Goal: Information Seeking & Learning: Learn about a topic

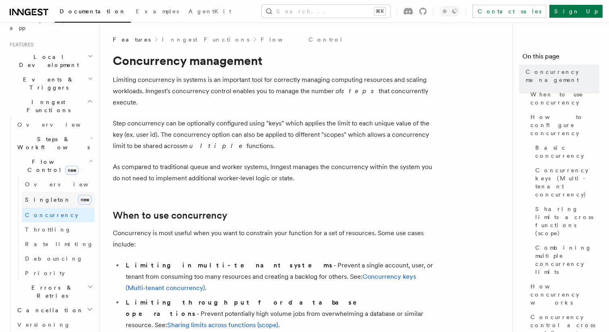
scroll to position [164, 0]
click at [91, 157] on icon "button" at bounding box center [91, 160] width 4 height 6
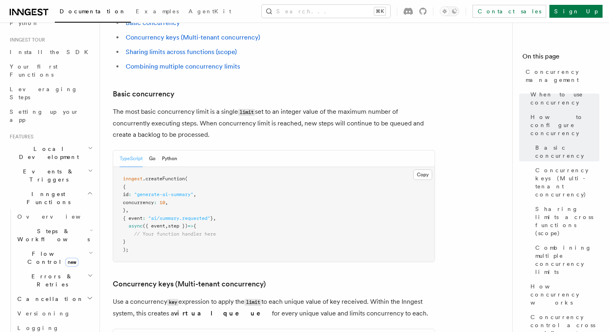
scroll to position [486, 0]
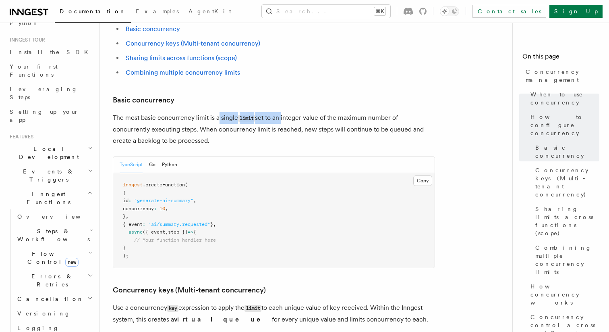
drag, startPoint x: 218, startPoint y: 85, endPoint x: 282, endPoint y: 85, distance: 64.1
click at [282, 112] on p "The most basic concurrency limit is a single limit set to an integer value of t…" at bounding box center [274, 129] width 322 height 34
click at [320, 112] on p "The most basic concurrency limit is a single limit set to an integer value of t…" at bounding box center [274, 129] width 322 height 34
drag, startPoint x: 113, startPoint y: 108, endPoint x: 229, endPoint y: 108, distance: 116.1
click at [230, 112] on p "The most basic concurrency limit is a single limit set to an integer value of t…" at bounding box center [274, 129] width 322 height 34
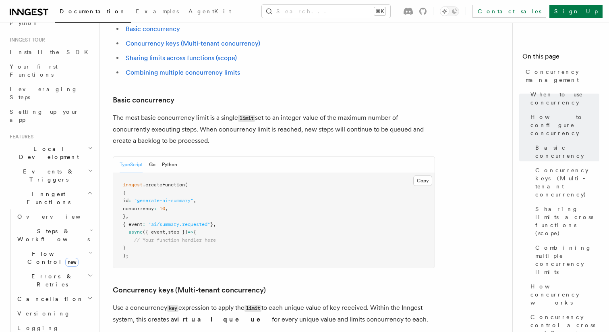
click at [229, 112] on p "The most basic concurrency limit is a single limit set to an integer value of t…" at bounding box center [274, 129] width 322 height 34
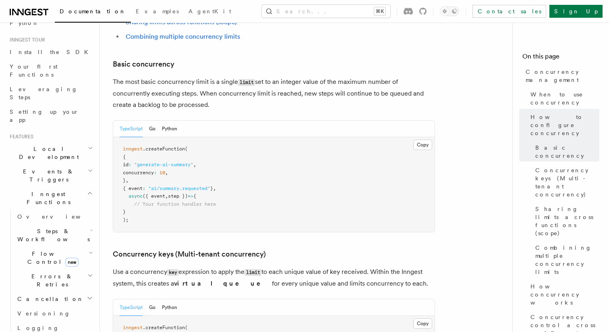
scroll to position [524, 0]
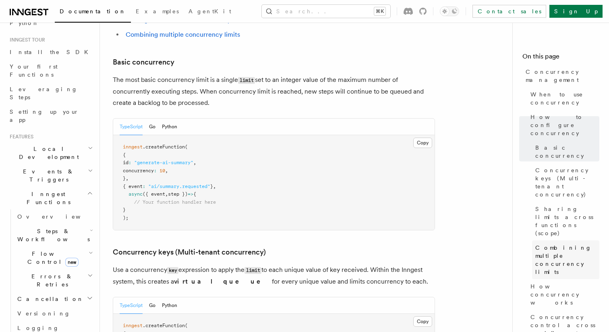
click at [558, 243] on span "Combining multiple concurrency limits" at bounding box center [568, 259] width 64 height 32
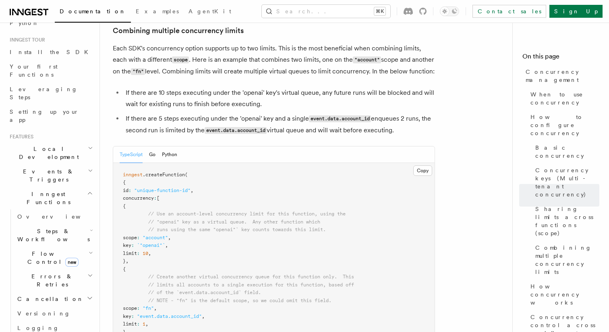
scroll to position [1275, 0]
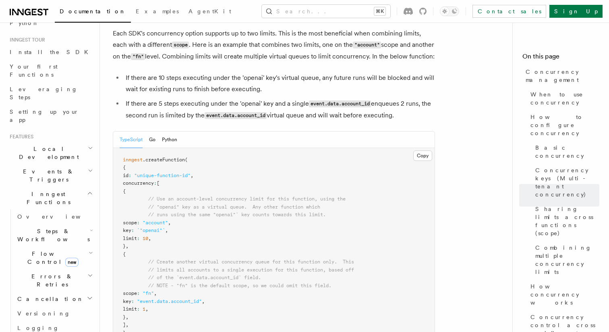
drag, startPoint x: 177, startPoint y: 208, endPoint x: 147, endPoint y: 208, distance: 30.6
click at [147, 235] on span "limit : 10 ," at bounding box center [137, 238] width 28 height 6
click at [177, 152] on pre "inngest .createFunction ( { id : "unique-function-id" , concurrency : [ { // Us…" at bounding box center [274, 262] width 322 height 229
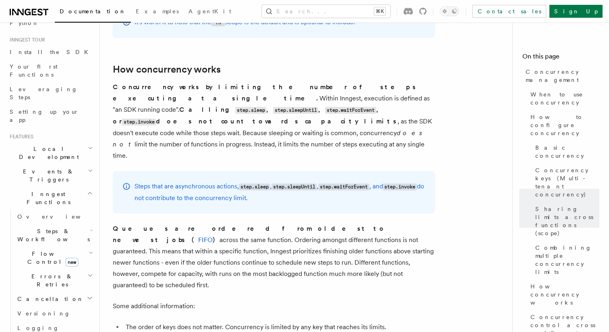
scroll to position [1658, 0]
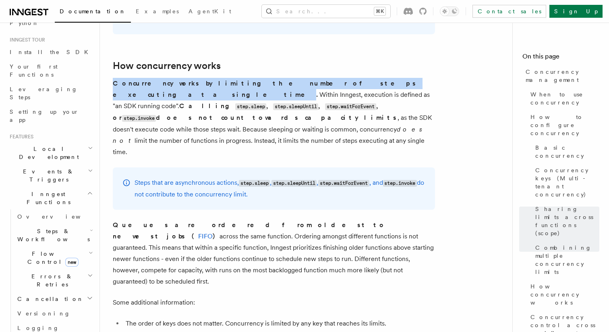
drag, startPoint x: 112, startPoint y: 52, endPoint x: 339, endPoint y: 52, distance: 227.0
click at [339, 52] on div "Features Inngest Functions Flow Control Concurrency management Limiting concurr…" at bounding box center [322, 247] width 445 height 3811
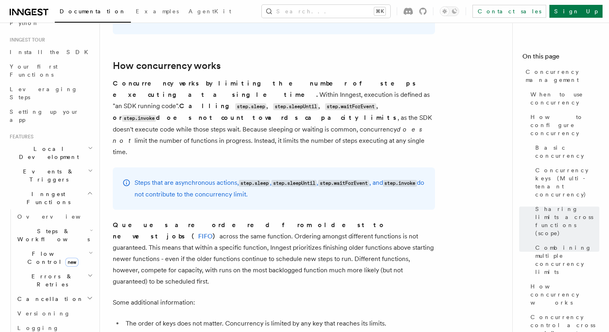
click at [346, 167] on div "Steps that are asynchronous actions, step.sleep , step.sleepUntil , step.waitFo…" at bounding box center [274, 188] width 322 height 42
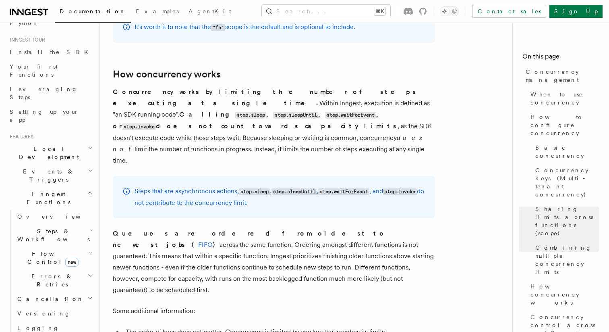
click at [339, 228] on p "Queues are ordered from oldest to newest jobs ( FIFO ) across the same function…" at bounding box center [274, 262] width 322 height 68
drag, startPoint x: 274, startPoint y: 181, endPoint x: 341, endPoint y: 182, distance: 66.9
click at [341, 228] on p "Queues are ordered from oldest to newest jobs ( FIFO ) across the same function…" at bounding box center [274, 262] width 322 height 68
drag, startPoint x: 158, startPoint y: 191, endPoint x: 184, endPoint y: 191, distance: 25.8
click at [184, 228] on p "Queues are ordered from oldest to newest jobs ( FIFO ) across the same function…" at bounding box center [274, 262] width 322 height 68
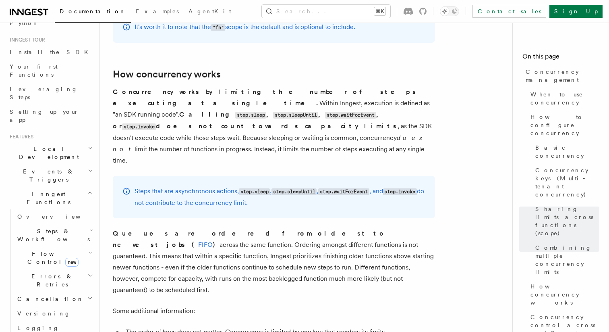
click at [235, 228] on p "Queues are ordered from oldest to newest jobs ( FIFO ) across the same function…" at bounding box center [274, 262] width 322 height 68
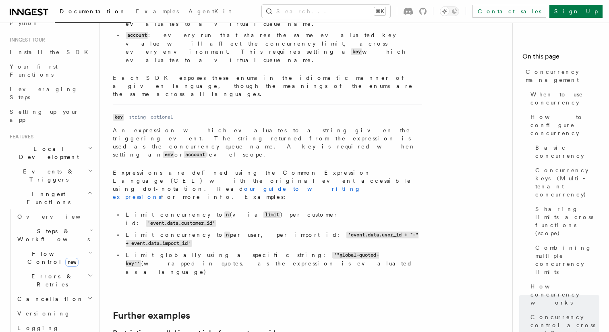
scroll to position [2966, 0]
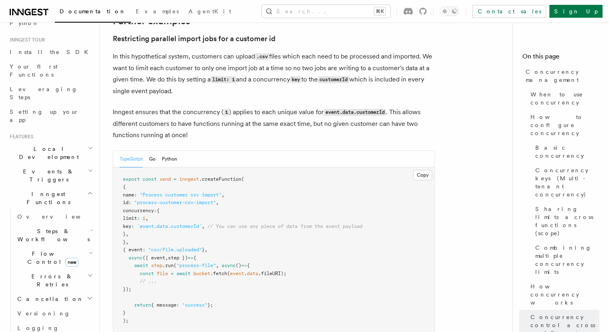
scroll to position [3274, 0]
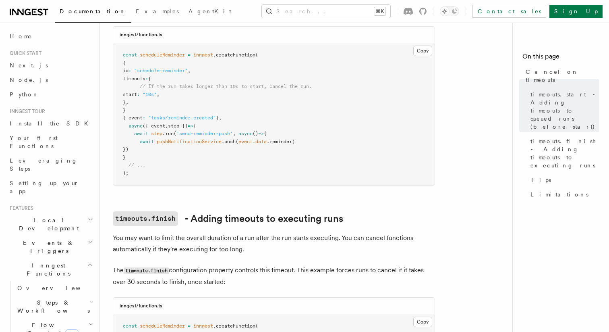
scroll to position [240, 0]
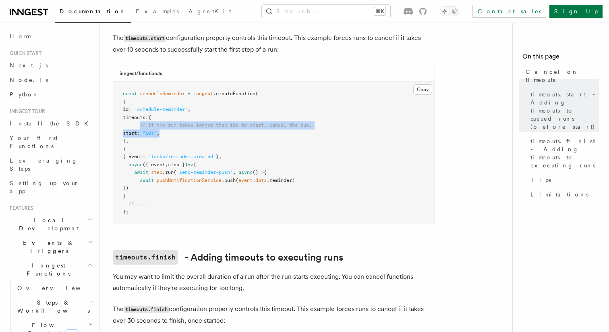
drag, startPoint x: 140, startPoint y: 116, endPoint x: 186, endPoint y: 123, distance: 47.0
click at [186, 123] on pre "const scheduleReminder = inngest .createFunction ( { id : "schedule-reminder" ,…" at bounding box center [274, 153] width 322 height 142
click at [198, 127] on pre "const scheduleReminder = inngest .createFunction ( { id : "schedule-reminder" ,…" at bounding box center [274, 153] width 322 height 142
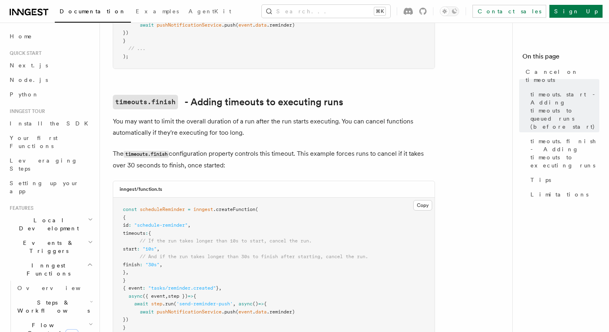
scroll to position [395, 0]
drag, startPoint x: 139, startPoint y: 254, endPoint x: 218, endPoint y: 254, distance: 79.8
click at [219, 254] on pre "const scheduleReminder = inngest .createFunction ( { id : "schedule-reminder" ,…" at bounding box center [274, 276] width 322 height 158
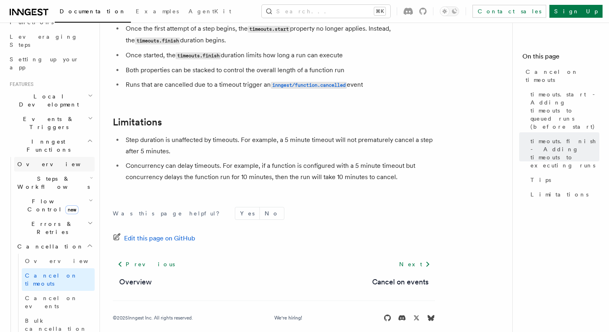
scroll to position [146, 0]
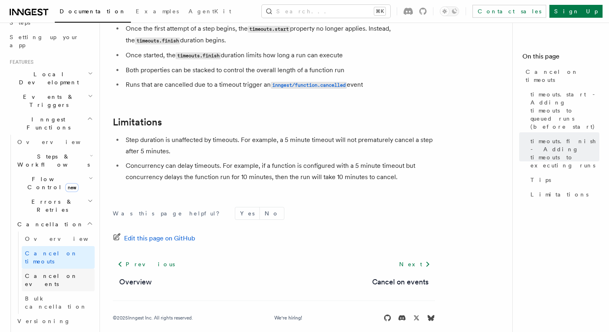
click at [52, 272] on span "Cancel on events" at bounding box center [51, 279] width 53 height 15
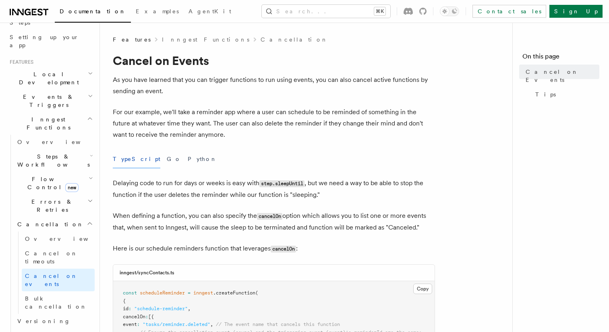
click at [38, 220] on span "Cancellation" at bounding box center [49, 224] width 70 height 8
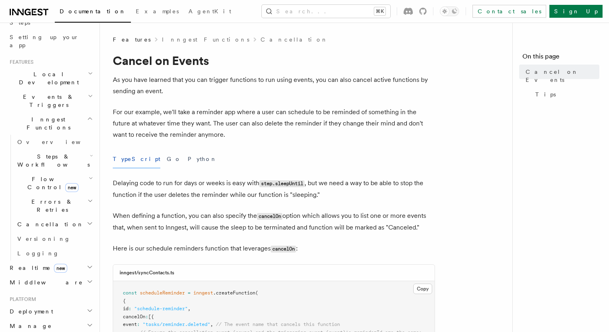
click at [31, 198] on span "Errors & Retries" at bounding box center [50, 206] width 73 height 16
click at [34, 217] on link "Overview" at bounding box center [58, 224] width 73 height 15
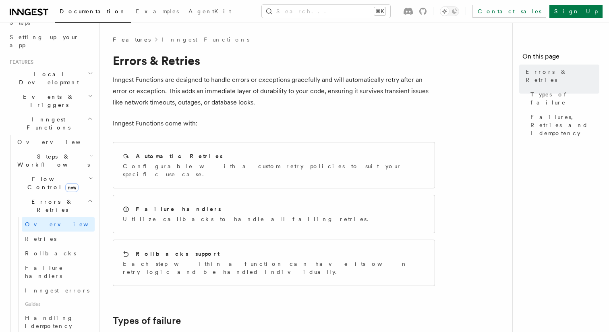
click at [36, 172] on h2 "Flow Control new" at bounding box center [54, 183] width 81 height 23
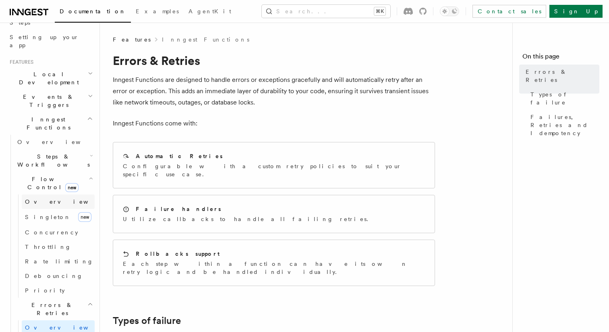
click at [42, 198] on span "Overview" at bounding box center [66, 201] width 83 height 6
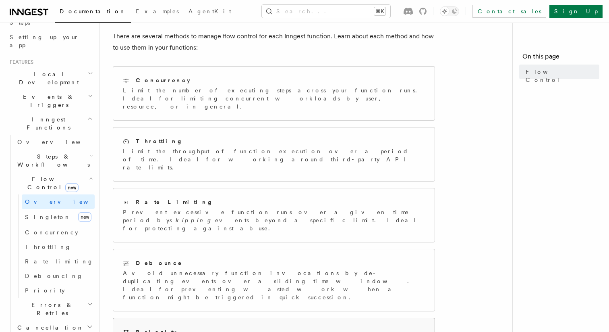
scroll to position [68, 0]
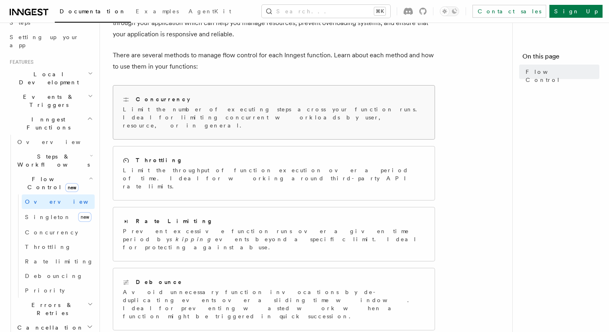
click at [182, 109] on p "Limit the number of executing steps across your function runs. Ideal for limiti…" at bounding box center [274, 117] width 302 height 24
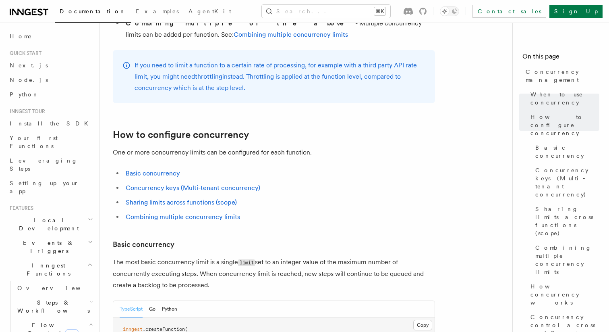
scroll to position [341, 0]
click at [166, 170] on link "Basic concurrency" at bounding box center [153, 174] width 54 height 8
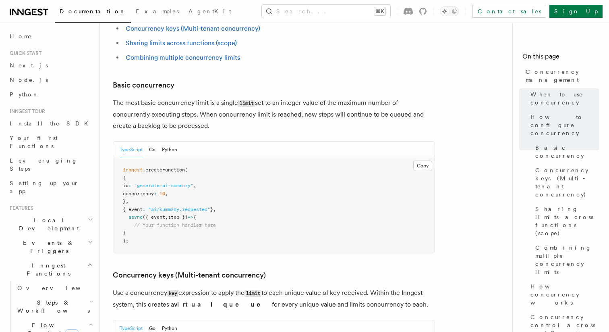
scroll to position [508, 0]
